Goal: Task Accomplishment & Management: Use online tool/utility

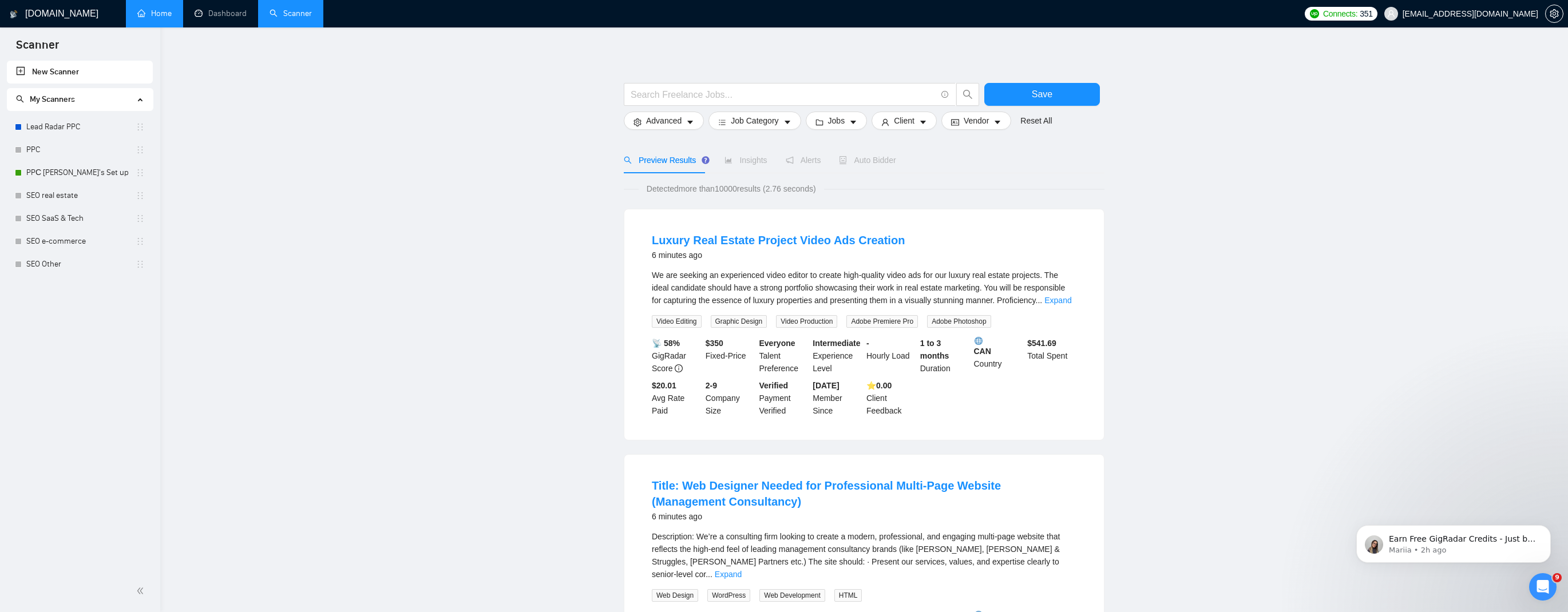
click at [160, 17] on link "Home" at bounding box center [154, 13] width 34 height 9
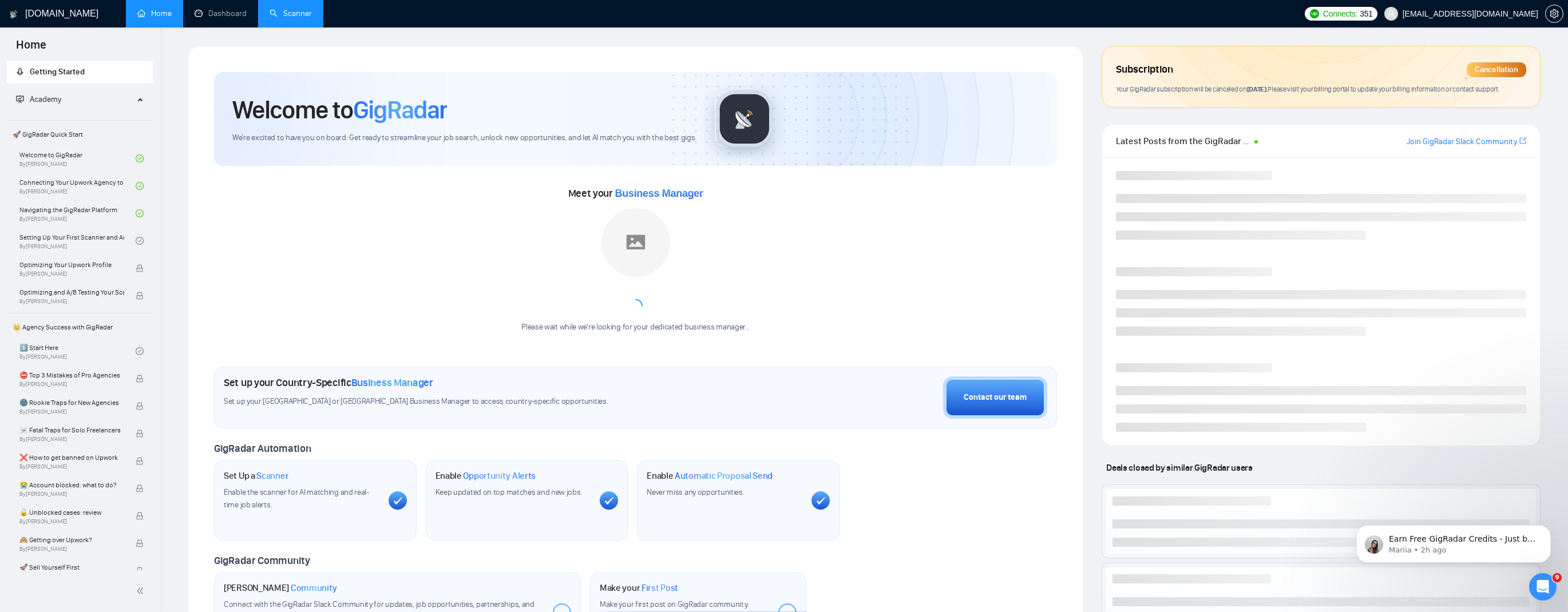
click at [308, 10] on link "Scanner" at bounding box center [291, 13] width 42 height 9
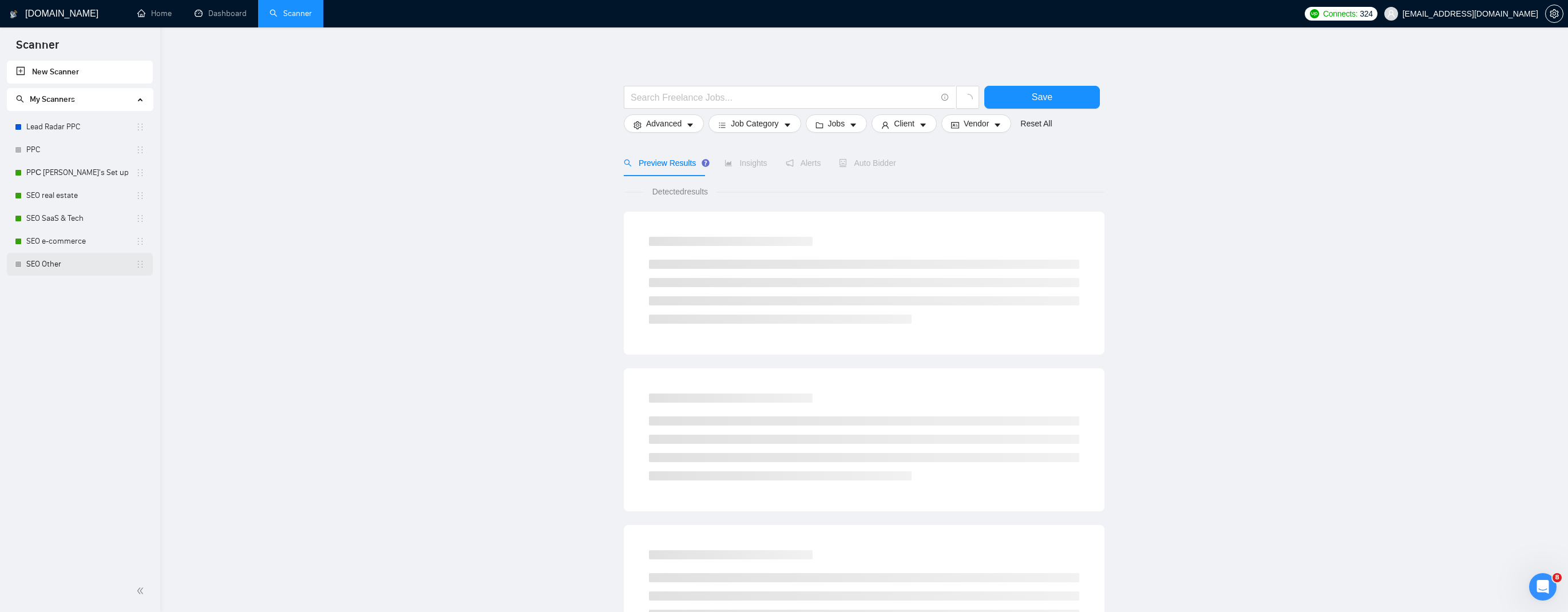
click at [95, 270] on link "SEO Other" at bounding box center [81, 264] width 109 height 23
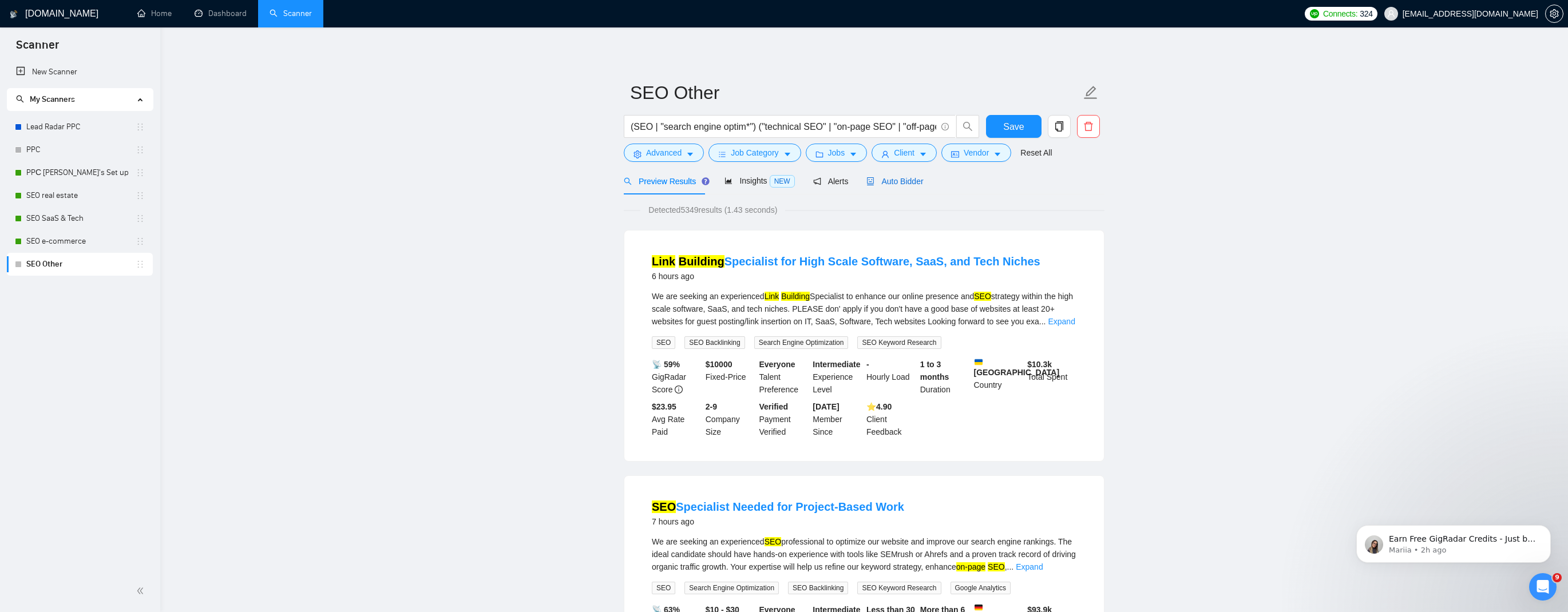
click at [919, 184] on span "Auto Bidder" at bounding box center [894, 182] width 57 height 9
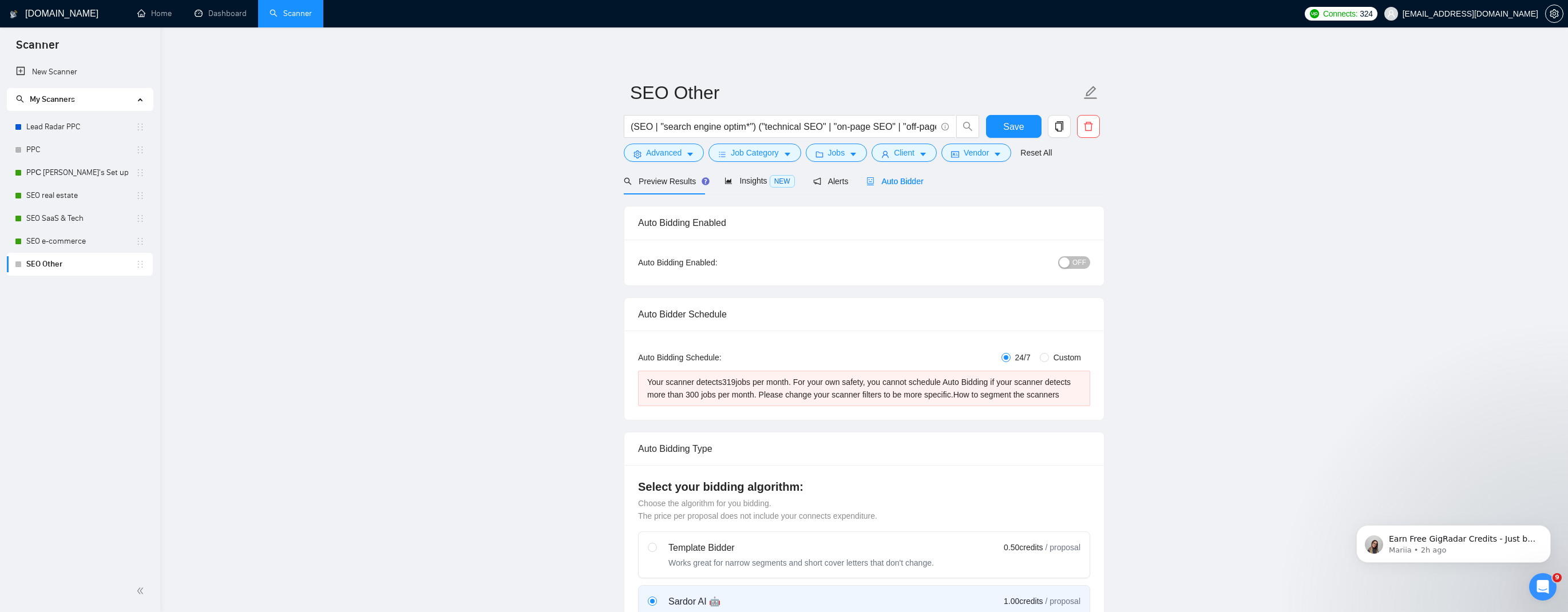
radio input "false"
radio input "true"
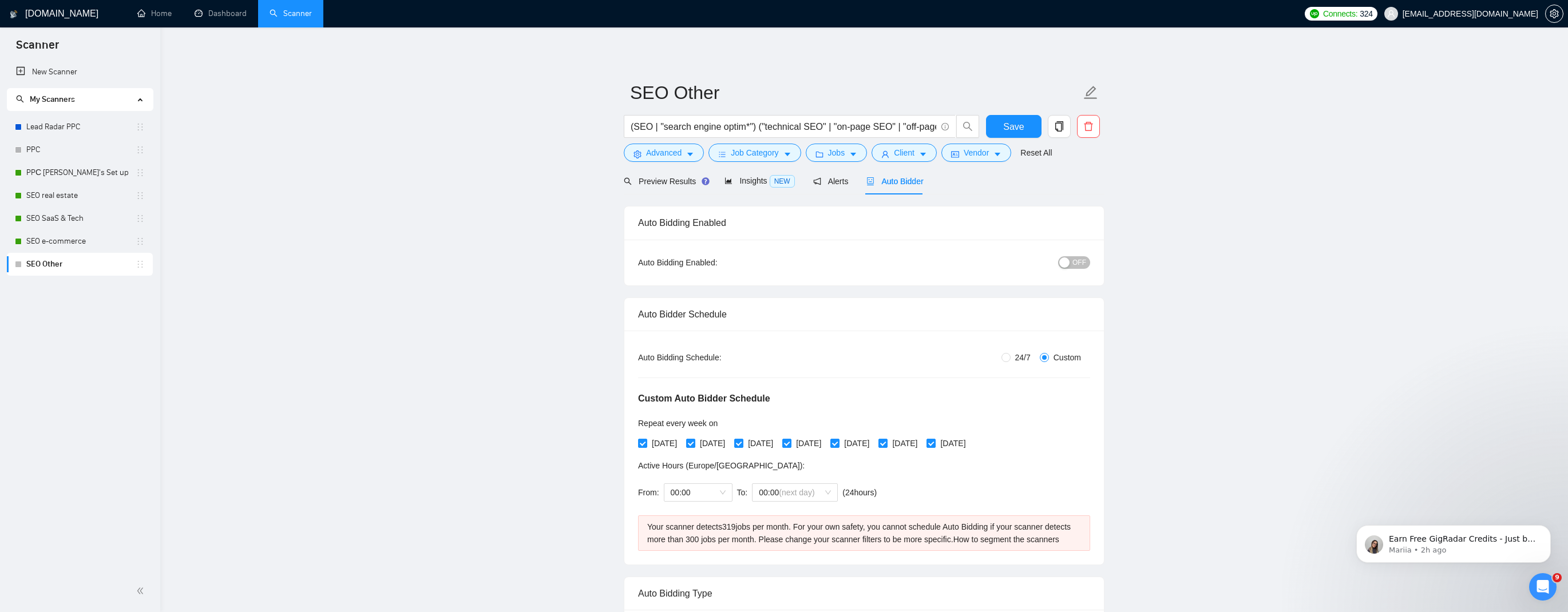
click at [1073, 267] on span "OFF" at bounding box center [1079, 262] width 13 height 13
click at [1023, 139] on div "Save" at bounding box center [1013, 129] width 60 height 29
click at [1023, 124] on span "Save" at bounding box center [1013, 126] width 21 height 14
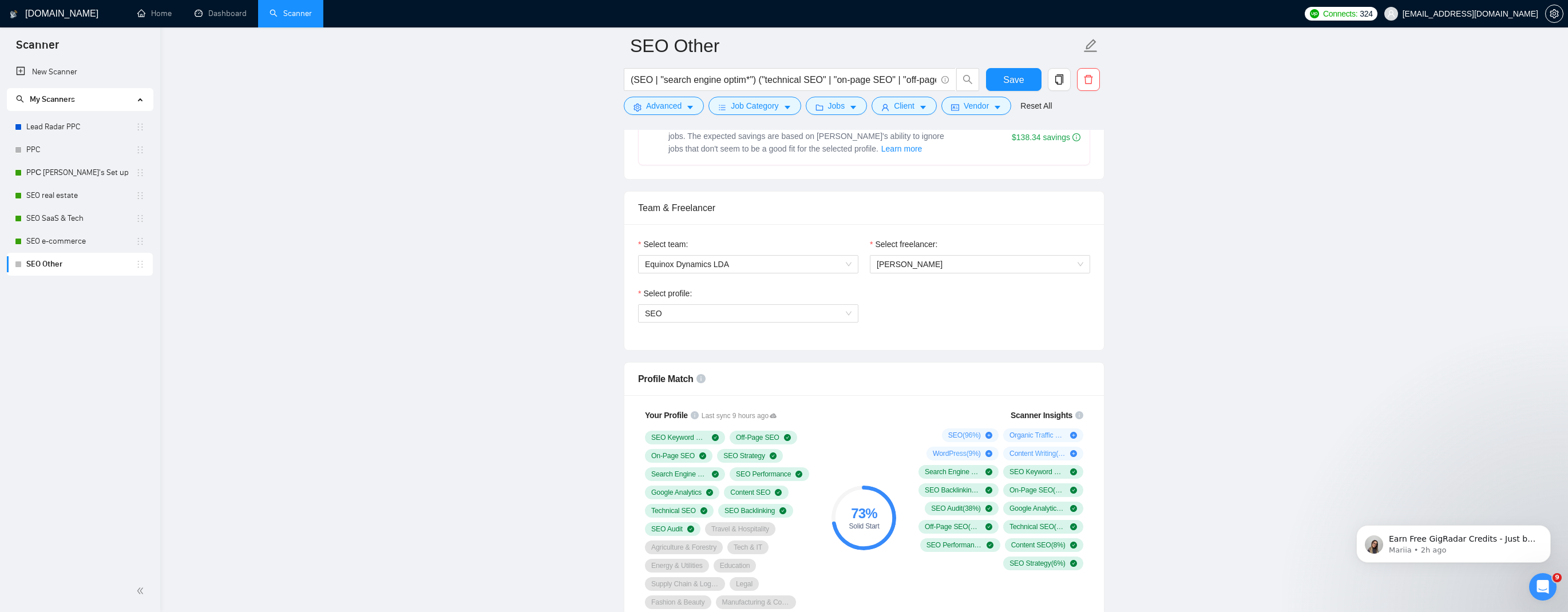
scroll to position [753, 0]
